Goal: Complete application form: Complete application form

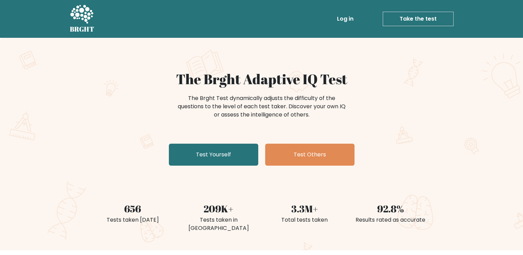
click at [404, 15] on link "Take the test" at bounding box center [418, 19] width 71 height 14
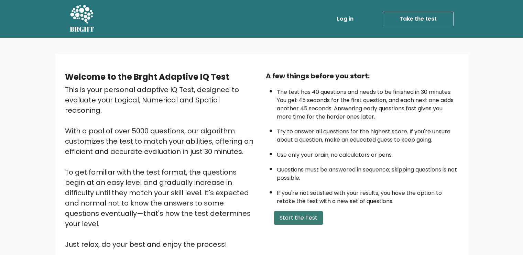
click at [306, 214] on button "Start the Test" at bounding box center [298, 218] width 49 height 14
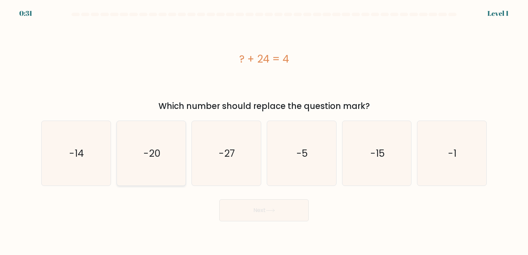
click at [138, 165] on icon "-20" at bounding box center [151, 153] width 65 height 65
click at [264, 131] on input "b. -20" at bounding box center [264, 129] width 0 height 3
radio input "true"
click at [268, 216] on button "Next" at bounding box center [264, 211] width 89 height 22
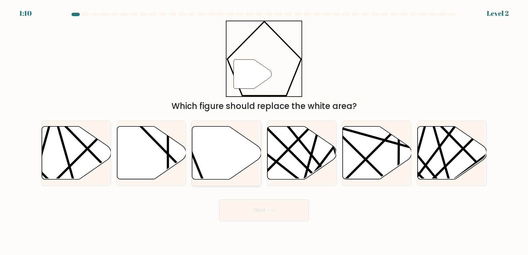
click at [241, 148] on icon at bounding box center [226, 153] width 69 height 53
click at [264, 131] on input "c." at bounding box center [264, 129] width 0 height 3
radio input "true"
click at [264, 206] on button "Next" at bounding box center [264, 211] width 89 height 22
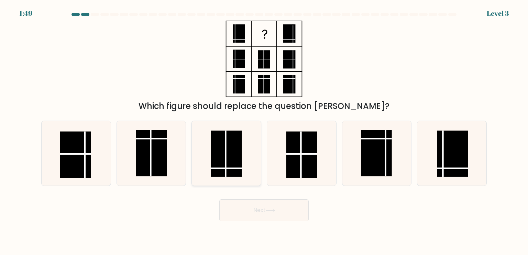
click at [224, 163] on rect at bounding box center [226, 154] width 31 height 46
click at [264, 131] on input "c." at bounding box center [264, 129] width 0 height 3
radio input "true"
click at [249, 221] on button "Next" at bounding box center [264, 211] width 89 height 22
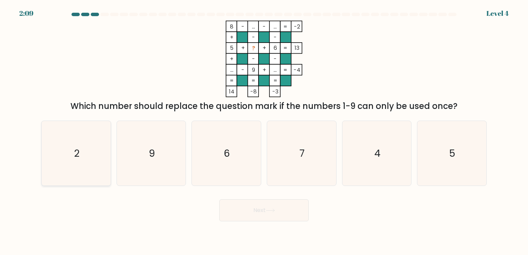
click at [80, 161] on icon "2" at bounding box center [76, 153] width 65 height 65
click at [264, 131] on input "a. 2" at bounding box center [264, 129] width 0 height 3
radio input "true"
click at [263, 211] on button "Next" at bounding box center [264, 211] width 89 height 22
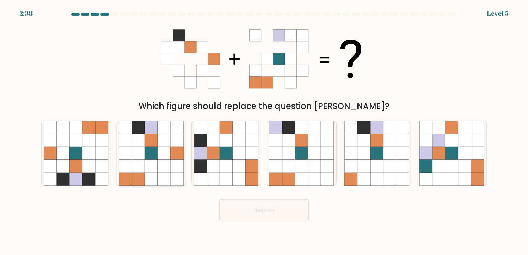
click at [172, 154] on icon at bounding box center [177, 153] width 13 height 13
click at [264, 131] on input "b." at bounding box center [264, 129] width 0 height 3
radio input "true"
click at [280, 211] on button "Next" at bounding box center [264, 211] width 89 height 22
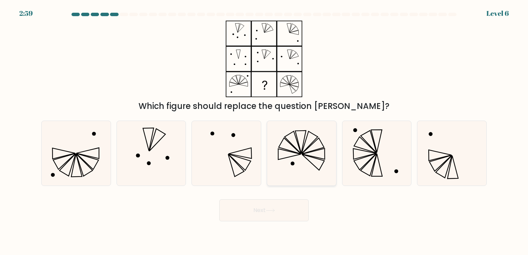
click at [304, 161] on icon at bounding box center [301, 153] width 65 height 65
click at [265, 131] on input "d." at bounding box center [264, 129] width 0 height 3
radio input "true"
click at [275, 212] on icon at bounding box center [270, 211] width 9 height 4
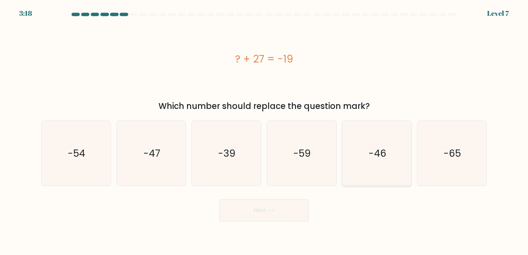
click at [377, 163] on icon "-46" at bounding box center [377, 153] width 65 height 65
click at [265, 131] on input "e. -46" at bounding box center [264, 129] width 0 height 3
radio input "true"
click at [272, 205] on button "Next" at bounding box center [264, 211] width 89 height 22
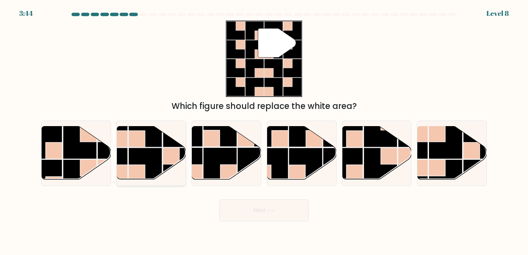
click at [161, 147] on rect at bounding box center [146, 131] width 34 height 34
click at [264, 131] on input "b." at bounding box center [264, 129] width 0 height 3
radio input "true"
click at [277, 214] on button "Next" at bounding box center [264, 211] width 89 height 22
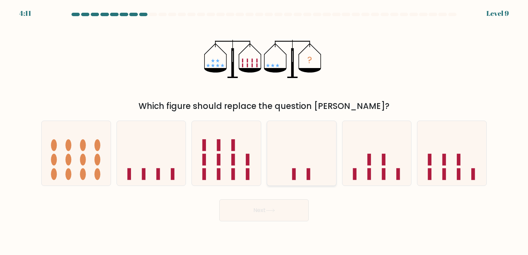
click at [307, 170] on rect at bounding box center [309, 174] width 4 height 12
click at [265, 131] on input "d." at bounding box center [264, 129] width 0 height 3
radio input "true"
drag, startPoint x: 261, startPoint y: 214, endPoint x: 305, endPoint y: 107, distance: 115.3
click at [305, 107] on form at bounding box center [264, 117] width 528 height 209
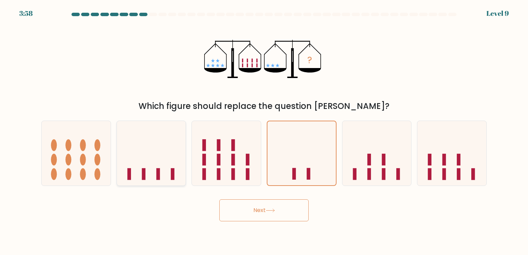
click at [169, 154] on icon at bounding box center [151, 153] width 69 height 57
click at [264, 131] on input "b." at bounding box center [264, 129] width 0 height 3
radio input "true"
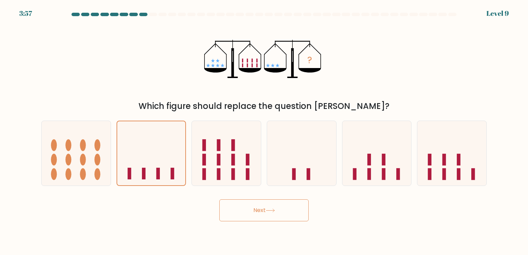
click at [258, 208] on button "Next" at bounding box center [264, 211] width 89 height 22
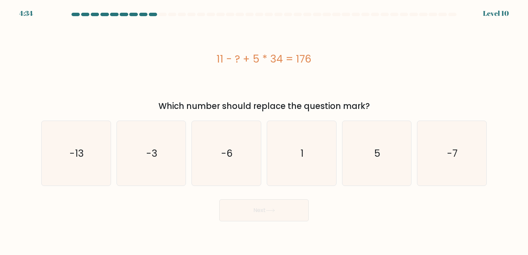
drag, startPoint x: 252, startPoint y: 57, endPoint x: 280, endPoint y: 58, distance: 28.2
click at [280, 58] on div "11 - ? + 5 * 34 = 176" at bounding box center [264, 58] width 446 height 15
click at [200, 207] on div "Next" at bounding box center [264, 207] width 454 height 27
click at [369, 159] on icon "5" at bounding box center [377, 153] width 65 height 65
click at [265, 131] on input "e. 5" at bounding box center [264, 129] width 0 height 3
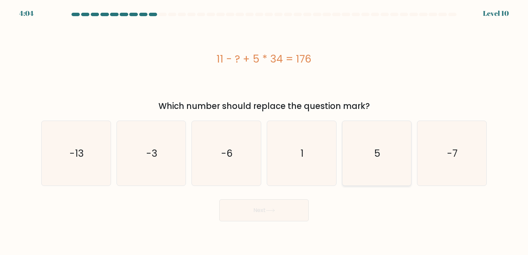
radio input "true"
click at [289, 204] on button "Next" at bounding box center [264, 211] width 89 height 22
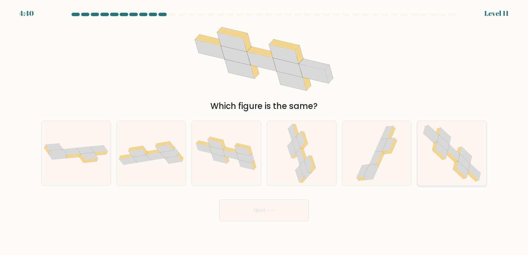
click at [434, 152] on icon at bounding box center [452, 153] width 66 height 65
click at [265, 131] on input "f." at bounding box center [264, 129] width 0 height 3
radio input "true"
click at [262, 216] on button "Next" at bounding box center [264, 211] width 89 height 22
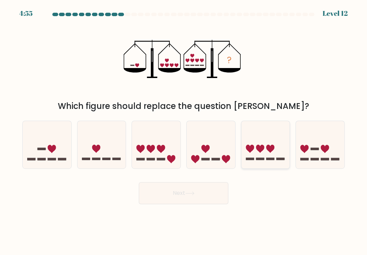
click at [260, 137] on icon at bounding box center [265, 145] width 49 height 40
click at [184, 131] on input "e." at bounding box center [183, 129] width 0 height 3
radio input "true"
click at [289, 198] on div "Next" at bounding box center [183, 190] width 330 height 27
click at [100, 146] on icon at bounding box center [101, 145] width 49 height 40
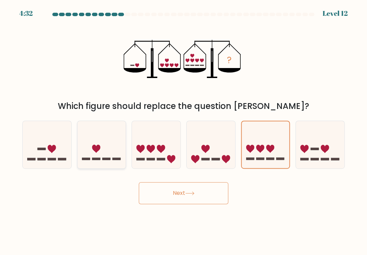
click at [183, 131] on input "b." at bounding box center [183, 129] width 0 height 3
radio input "true"
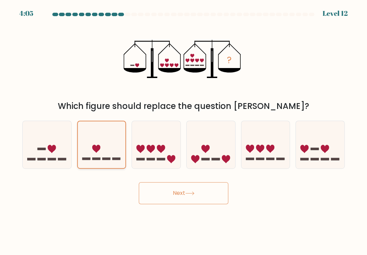
click at [108, 143] on icon at bounding box center [102, 145] width 48 height 40
click at [183, 131] on input "b." at bounding box center [183, 129] width 0 height 3
click at [175, 189] on button "Next" at bounding box center [183, 193] width 89 height 22
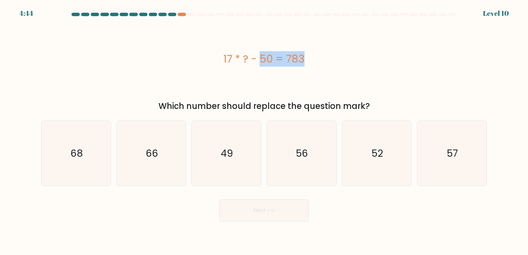
drag, startPoint x: 222, startPoint y: 64, endPoint x: 258, endPoint y: 62, distance: 36.5
click at [258, 62] on div "17 * ? - 50 = 783" at bounding box center [264, 58] width 446 height 15
click at [184, 15] on div at bounding box center [182, 14] width 8 height 3
click at [372, 229] on body "4:06 Level 10" at bounding box center [264, 127] width 528 height 255
click at [228, 159] on text "49" at bounding box center [227, 153] width 12 height 14
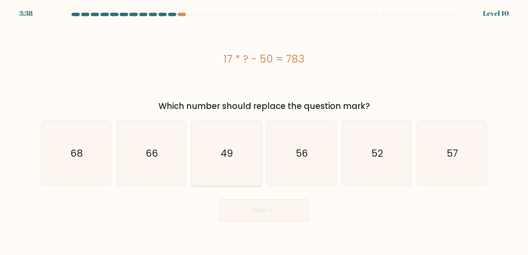
click at [264, 131] on input "c. 49" at bounding box center [264, 129] width 0 height 3
radio input "true"
click at [252, 210] on button "Next" at bounding box center [264, 211] width 89 height 22
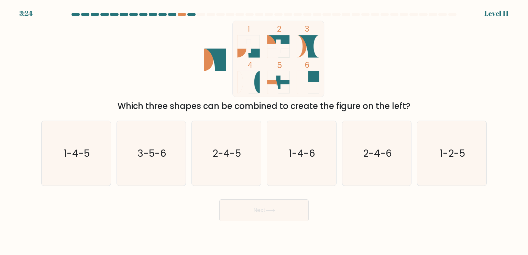
click at [245, 50] on icon at bounding box center [243, 46] width 10 height 22
click at [447, 160] on text "1-2-5" at bounding box center [452, 153] width 25 height 14
click at [265, 131] on input "f. 1-2-5" at bounding box center [264, 129] width 0 height 3
radio input "true"
click at [284, 207] on button "Next" at bounding box center [264, 211] width 89 height 22
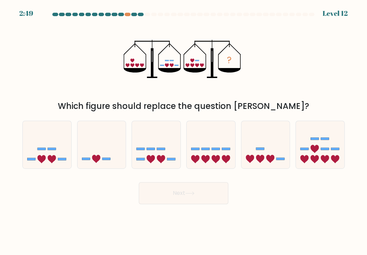
click at [103, 190] on div "Next" at bounding box center [183, 190] width 330 height 27
click at [206, 148] on rect at bounding box center [205, 149] width 8 height 2
click at [184, 131] on input "d." at bounding box center [183, 129] width 0 height 3
radio input "true"
click at [186, 191] on button "Next" at bounding box center [183, 193] width 89 height 22
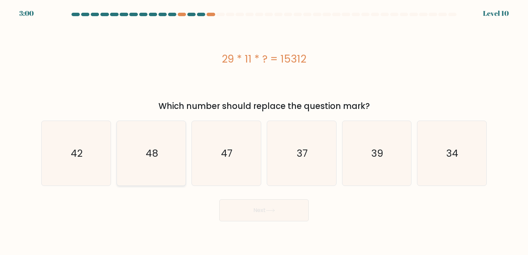
click at [177, 164] on icon "48" at bounding box center [151, 153] width 65 height 65
click at [264, 131] on input "b. 48" at bounding box center [264, 129] width 0 height 3
radio input "true"
click at [249, 212] on button "Next" at bounding box center [264, 211] width 89 height 22
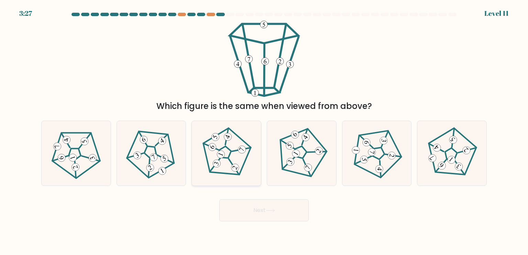
click at [220, 153] on 673 at bounding box center [221, 155] width 10 height 10
click at [264, 131] on input "c." at bounding box center [264, 129] width 0 height 3
radio input "true"
click at [245, 205] on button "Next" at bounding box center [264, 211] width 89 height 22
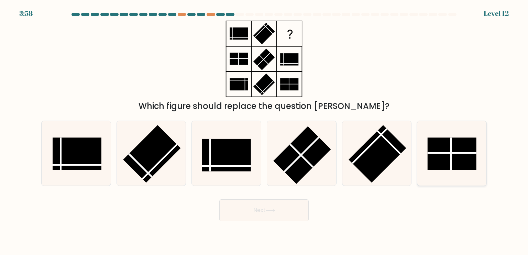
click at [472, 160] on rect at bounding box center [452, 154] width 49 height 33
click at [265, 131] on input "f." at bounding box center [264, 129] width 0 height 3
radio input "true"
click at [263, 212] on button "Next" at bounding box center [264, 211] width 89 height 22
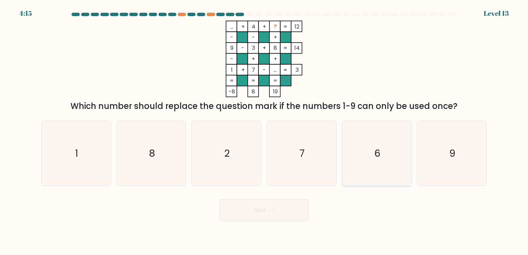
click at [379, 148] on text "6" at bounding box center [378, 153] width 6 height 14
click at [265, 131] on input "e. 6" at bounding box center [264, 129] width 0 height 3
radio input "true"
click at [259, 211] on button "Next" at bounding box center [264, 211] width 89 height 22
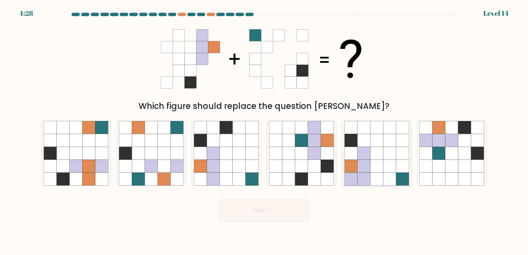
click at [385, 170] on icon at bounding box center [390, 166] width 13 height 13
click at [265, 131] on input "e." at bounding box center [264, 129] width 0 height 3
radio input "true"
click at [277, 213] on button "Next" at bounding box center [264, 211] width 89 height 22
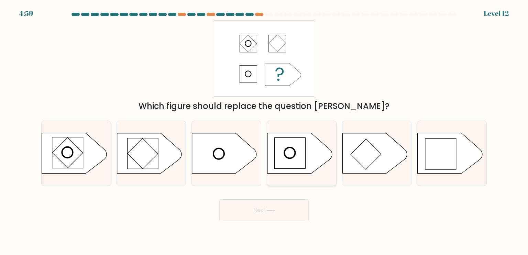
click at [295, 150] on circle at bounding box center [290, 153] width 11 height 11
click at [265, 131] on input "d." at bounding box center [264, 129] width 0 height 3
radio input "true"
click at [267, 218] on button "Next" at bounding box center [264, 211] width 89 height 22
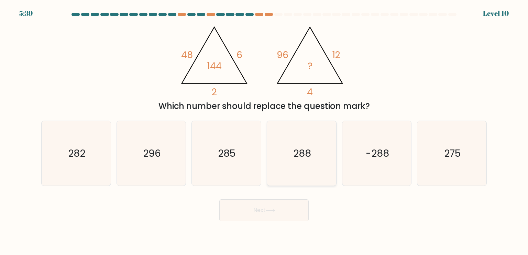
click at [311, 155] on text "288" at bounding box center [302, 153] width 18 height 14
click at [265, 131] on input "d. 288" at bounding box center [264, 129] width 0 height 3
radio input "true"
click at [269, 207] on button "Next" at bounding box center [264, 211] width 89 height 22
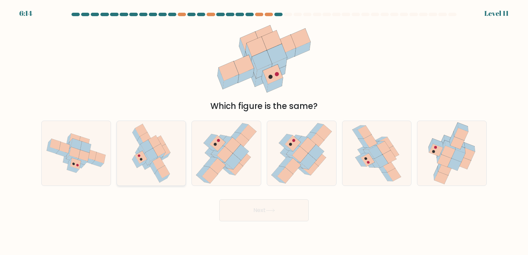
click at [157, 156] on icon at bounding box center [154, 154] width 7 height 13
click at [264, 131] on input "b." at bounding box center [264, 129] width 0 height 3
radio input "true"
click at [169, 169] on icon at bounding box center [151, 153] width 46 height 64
click at [264, 131] on input "b." at bounding box center [264, 129] width 0 height 3
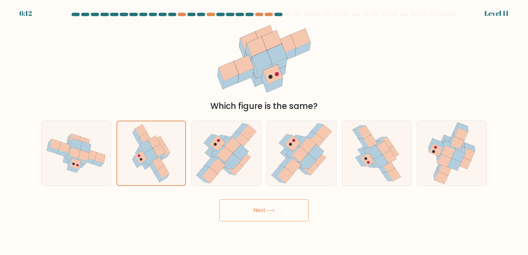
click at [237, 204] on button "Next" at bounding box center [264, 211] width 89 height 22
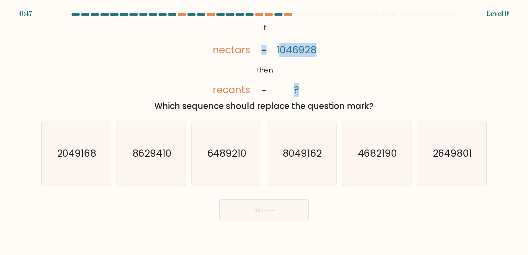
drag, startPoint x: 282, startPoint y: 49, endPoint x: 270, endPoint y: 50, distance: 12.5
click at [270, 50] on icon "@import url('https://fonts.googleapis.com/css?family=Abril+Fatface:400,100,100i…" at bounding box center [264, 59] width 124 height 77
drag, startPoint x: 270, startPoint y: 50, endPoint x: 281, endPoint y: 65, distance: 18.4
click at [281, 65] on icon "@import url('https://fonts.googleapis.com/css?family=Abril+Fatface:400,100,100i…" at bounding box center [264, 59] width 124 height 77
click at [308, 65] on icon "@import url('https://fonts.googleapis.com/css?family=Abril+Fatface:400,100,100i…" at bounding box center [264, 59] width 124 height 77
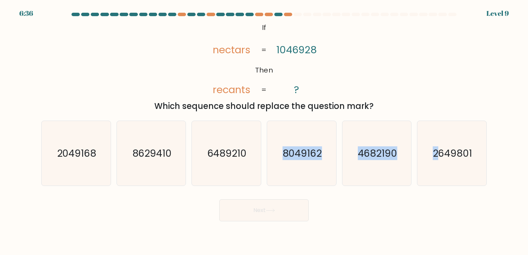
drag, startPoint x: 439, startPoint y: 152, endPoint x: 264, endPoint y: 167, distance: 176.5
click at [264, 167] on div "a. 2049168 b. 8629410 c. 6489210 d." at bounding box center [264, 150] width 451 height 71
click at [74, 151] on text "2049168" at bounding box center [77, 153] width 40 height 14
click at [264, 131] on input "a. 2049168" at bounding box center [264, 129] width 0 height 3
radio input "true"
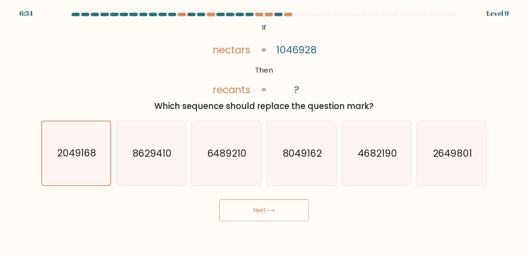
click at [249, 212] on button "Next" at bounding box center [264, 211] width 89 height 22
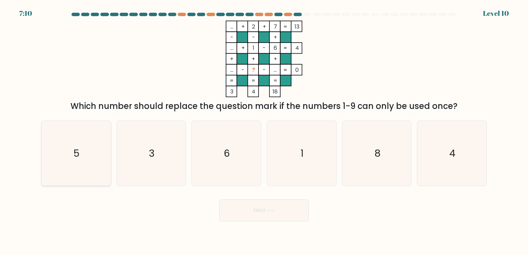
click at [102, 156] on icon "5" at bounding box center [76, 153] width 65 height 65
click at [264, 131] on input "a. 5" at bounding box center [264, 129] width 0 height 3
radio input "true"
click at [255, 206] on button "Next" at bounding box center [264, 211] width 89 height 22
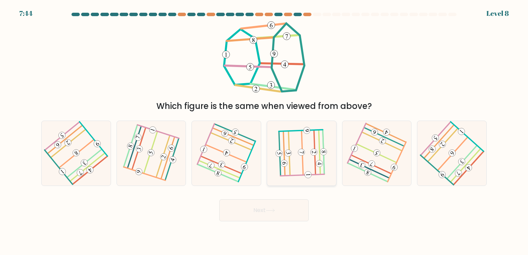
click at [335, 149] on div at bounding box center [302, 153] width 70 height 65
click at [265, 131] on input "d." at bounding box center [264, 129] width 0 height 3
radio input "true"
click at [275, 199] on div "Next" at bounding box center [264, 207] width 454 height 27
click at [275, 204] on button "Next" at bounding box center [264, 211] width 89 height 22
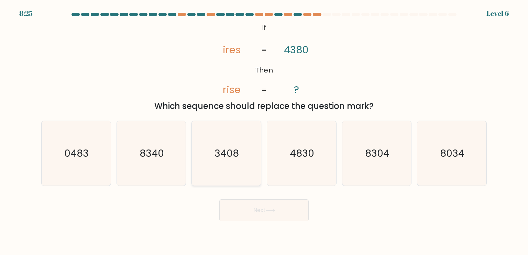
click at [233, 161] on icon "3408" at bounding box center [226, 153] width 65 height 65
click at [264, 131] on input "c. 3408" at bounding box center [264, 129] width 0 height 3
radio input "true"
click at [251, 195] on div "Next" at bounding box center [264, 207] width 454 height 27
click at [257, 212] on button "Next" at bounding box center [264, 211] width 89 height 22
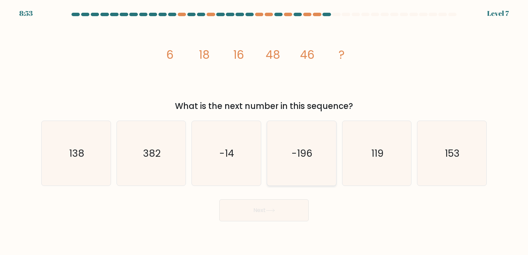
click at [282, 152] on icon "-196" at bounding box center [301, 153] width 65 height 65
click at [265, 131] on input "d. -196" at bounding box center [264, 129] width 0 height 3
radio input "true"
click at [466, 164] on icon "153" at bounding box center [452, 153] width 65 height 65
click at [265, 131] on input "f. 153" at bounding box center [264, 129] width 0 height 3
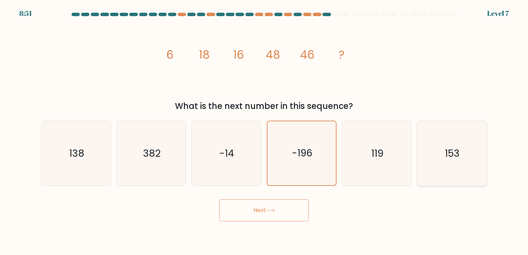
radio input "true"
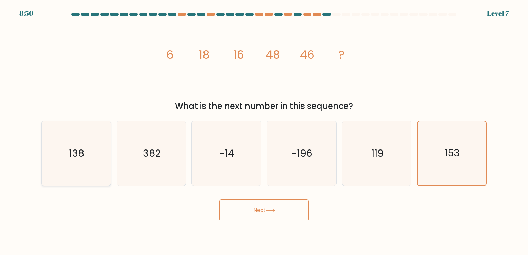
click at [91, 155] on icon "138" at bounding box center [76, 153] width 65 height 65
click at [264, 131] on input "a. 138" at bounding box center [264, 129] width 0 height 3
radio input "true"
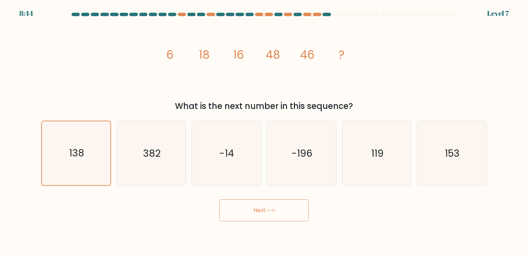
click at [289, 208] on button "Next" at bounding box center [264, 211] width 89 height 22
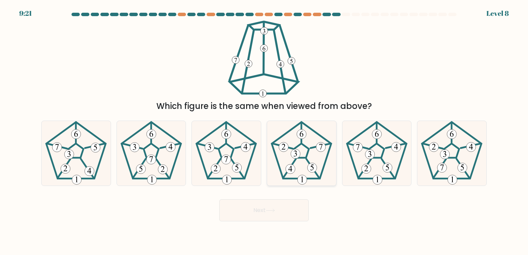
click at [296, 152] on 779 at bounding box center [296, 154] width 10 height 10
click at [265, 131] on input "d." at bounding box center [264, 129] width 0 height 3
radio input "true"
click at [283, 210] on button "Next" at bounding box center [264, 211] width 89 height 22
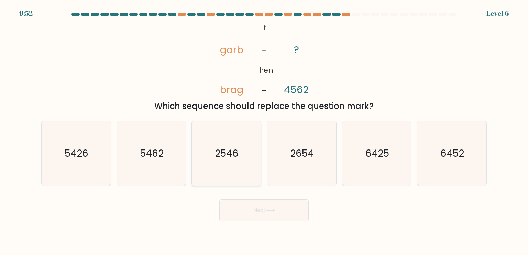
click at [233, 157] on text "2546" at bounding box center [227, 153] width 24 height 14
click at [264, 131] on input "c. 2546" at bounding box center [264, 129] width 0 height 3
radio input "true"
click at [261, 211] on button "Next" at bounding box center [264, 211] width 89 height 22
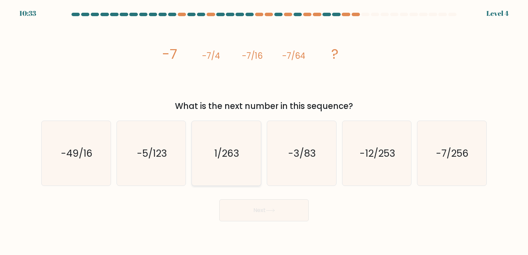
click at [234, 142] on icon "1/263" at bounding box center [226, 153] width 65 height 65
click at [264, 131] on input "c. 1/263" at bounding box center [264, 129] width 0 height 3
radio input "true"
click at [259, 215] on button "Next" at bounding box center [264, 211] width 89 height 22
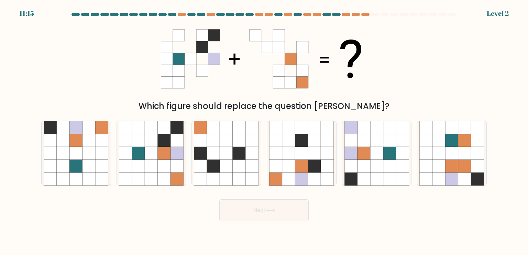
click at [293, 186] on form at bounding box center [264, 117] width 528 height 209
click at [288, 166] on icon at bounding box center [288, 166] width 13 height 13
click at [265, 131] on input "d." at bounding box center [264, 129] width 0 height 3
radio input "true"
click at [264, 220] on button "Next" at bounding box center [264, 211] width 89 height 22
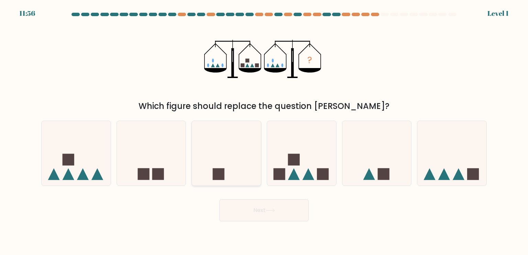
click at [232, 172] on icon at bounding box center [226, 153] width 69 height 57
click at [264, 131] on input "c." at bounding box center [264, 129] width 0 height 3
radio input "true"
click at [338, 157] on div "d." at bounding box center [301, 153] width 75 height 65
click at [333, 157] on icon at bounding box center [301, 153] width 69 height 57
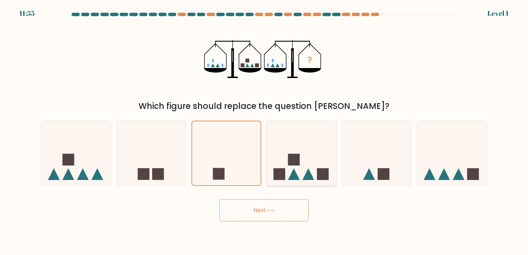
click at [265, 131] on input "d." at bounding box center [264, 129] width 0 height 3
radio input "true"
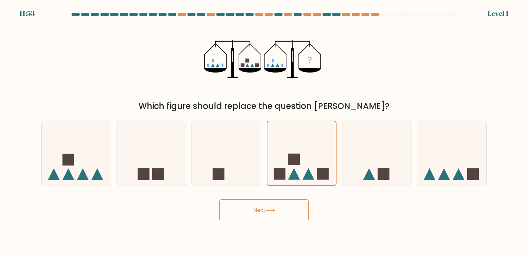
click at [282, 212] on button "Next" at bounding box center [264, 211] width 89 height 22
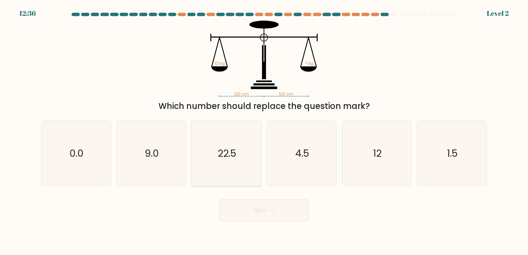
click at [247, 156] on icon "22.5" at bounding box center [226, 153] width 65 height 65
click at [264, 131] on input "c. 22.5" at bounding box center [264, 129] width 0 height 3
radio input "true"
click at [304, 155] on text "4.5" at bounding box center [303, 153] width 14 height 14
click at [265, 131] on input "d. 4.5" at bounding box center [264, 129] width 0 height 3
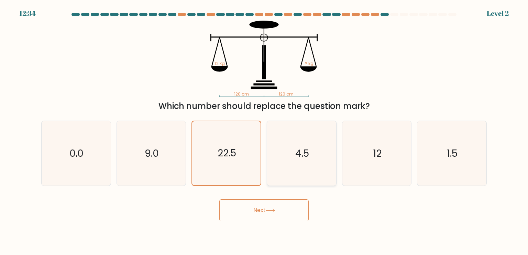
radio input "true"
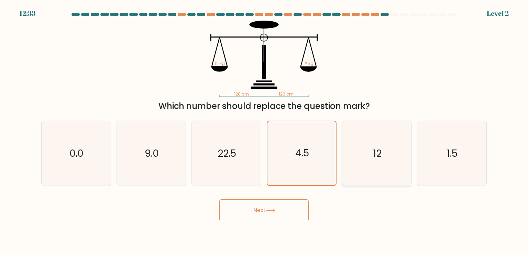
click at [398, 153] on icon "12" at bounding box center [377, 153] width 65 height 65
click at [265, 131] on input "e. 12" at bounding box center [264, 129] width 0 height 3
radio input "true"
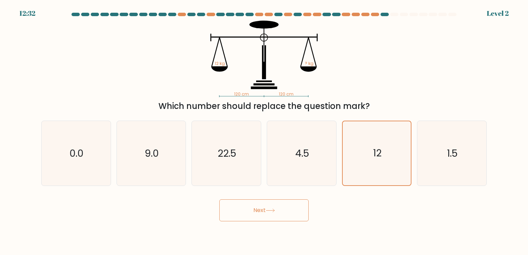
click at [284, 214] on button "Next" at bounding box center [264, 211] width 89 height 22
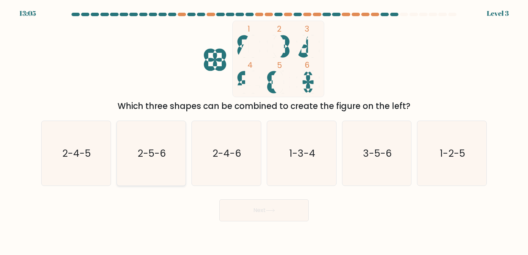
click at [163, 149] on text "2-5-6" at bounding box center [152, 153] width 29 height 14
click at [264, 131] on input "b. 2-5-6" at bounding box center [264, 129] width 0 height 3
radio input "true"
click at [253, 210] on button "Next" at bounding box center [264, 211] width 89 height 22
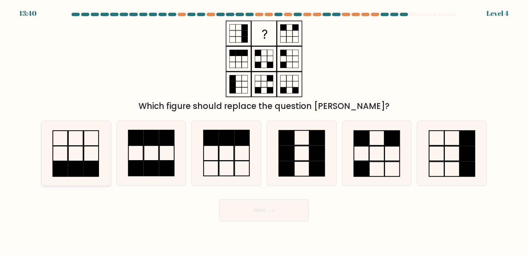
click at [90, 156] on icon at bounding box center [76, 153] width 65 height 65
click at [264, 131] on input "a." at bounding box center [264, 129] width 0 height 3
radio input "true"
click at [261, 214] on button "Next" at bounding box center [264, 211] width 89 height 22
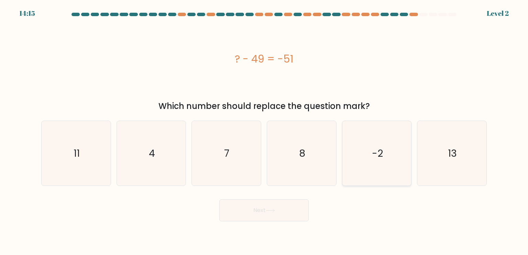
click at [364, 147] on icon "-2" at bounding box center [377, 153] width 65 height 65
click at [265, 131] on input "e. -2" at bounding box center [264, 129] width 0 height 3
radio input "true"
click at [261, 206] on button "Next" at bounding box center [264, 211] width 89 height 22
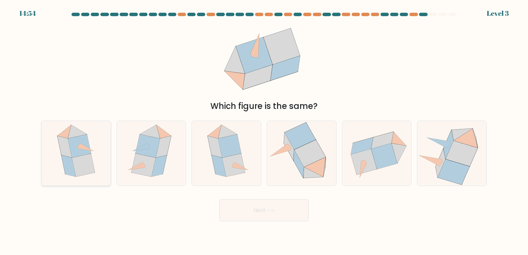
click at [71, 146] on icon at bounding box center [79, 146] width 23 height 23
click at [264, 131] on input "a." at bounding box center [264, 129] width 0 height 3
radio input "true"
click at [267, 206] on button "Next" at bounding box center [264, 211] width 89 height 22
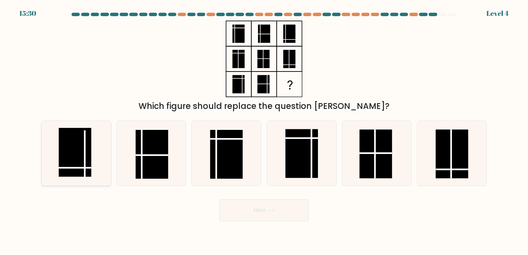
click at [85, 158] on line at bounding box center [85, 154] width 0 height 49
click at [264, 131] on input "a." at bounding box center [264, 129] width 0 height 3
radio input "true"
click at [241, 211] on button "Next" at bounding box center [264, 211] width 89 height 22
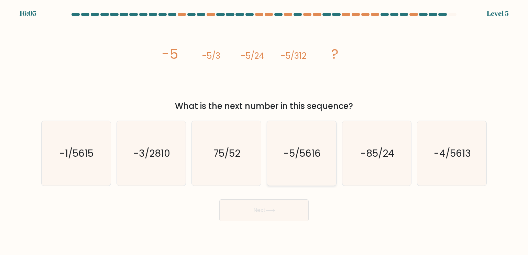
click at [292, 166] on icon "-5/5616" at bounding box center [301, 153] width 65 height 65
click at [265, 131] on input "d. -5/5616" at bounding box center [264, 129] width 0 height 3
radio input "true"
click at [281, 205] on button "Next" at bounding box center [264, 211] width 89 height 22
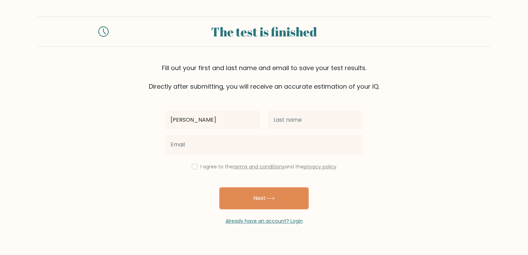
click at [209, 122] on input "[PERSON_NAME]" at bounding box center [212, 119] width 95 height 19
type input "Cherrylyn"
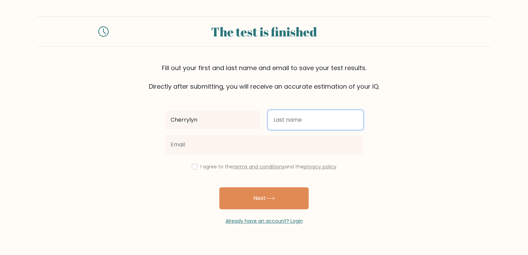
click at [295, 117] on input "text" at bounding box center [315, 119] width 95 height 19
paste input "Brondial"
type input "Brondial"
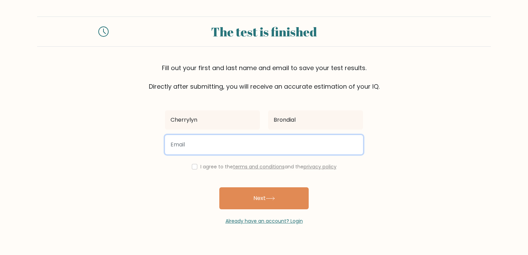
click at [180, 146] on input "email" at bounding box center [264, 144] width 198 height 19
type input "[EMAIL_ADDRESS][DOMAIN_NAME]"
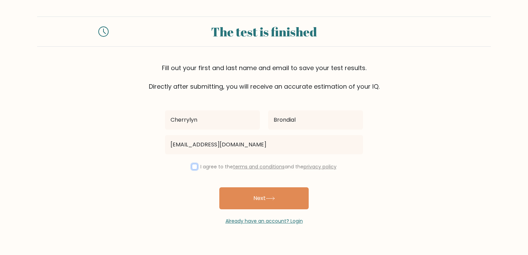
click at [193, 167] on input "checkbox" at bounding box center [195, 167] width 6 height 6
checkbox input "true"
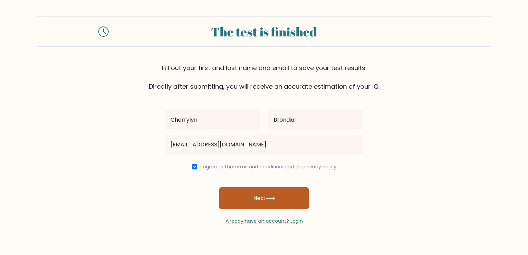
click at [256, 199] on button "Next" at bounding box center [264, 199] width 89 height 22
